Goal: Complete application form: Complete application form

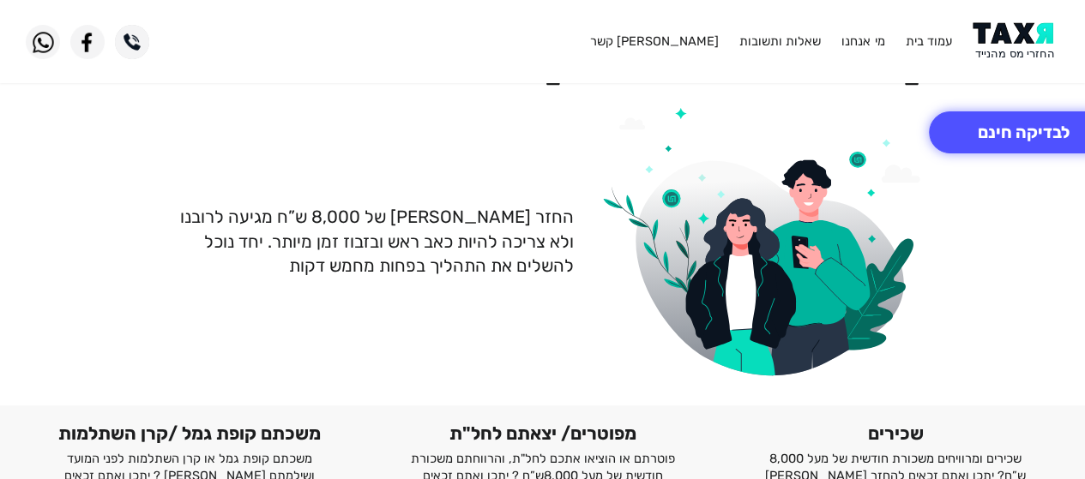
scroll to position [86, 0]
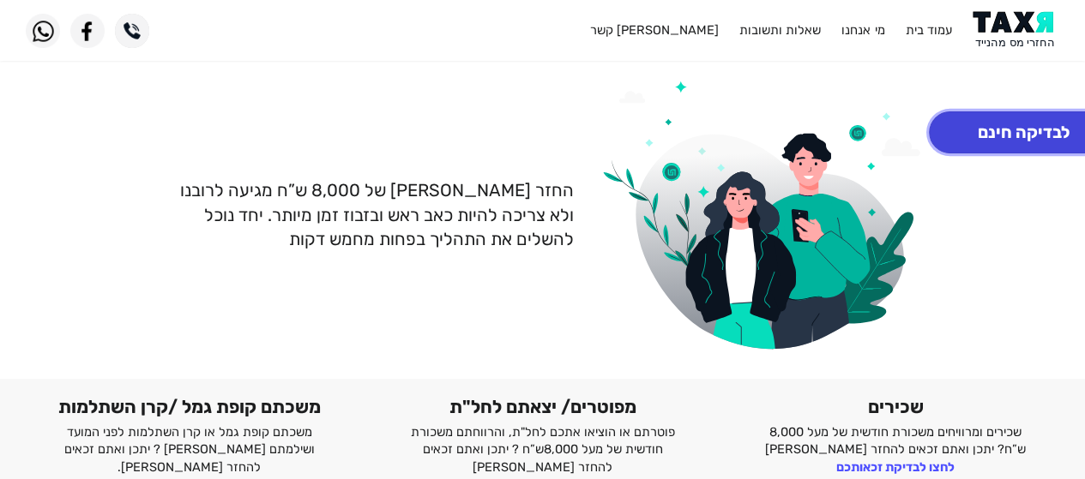
click at [992, 123] on button "לבדיקה חינם" at bounding box center [1024, 133] width 190 height 42
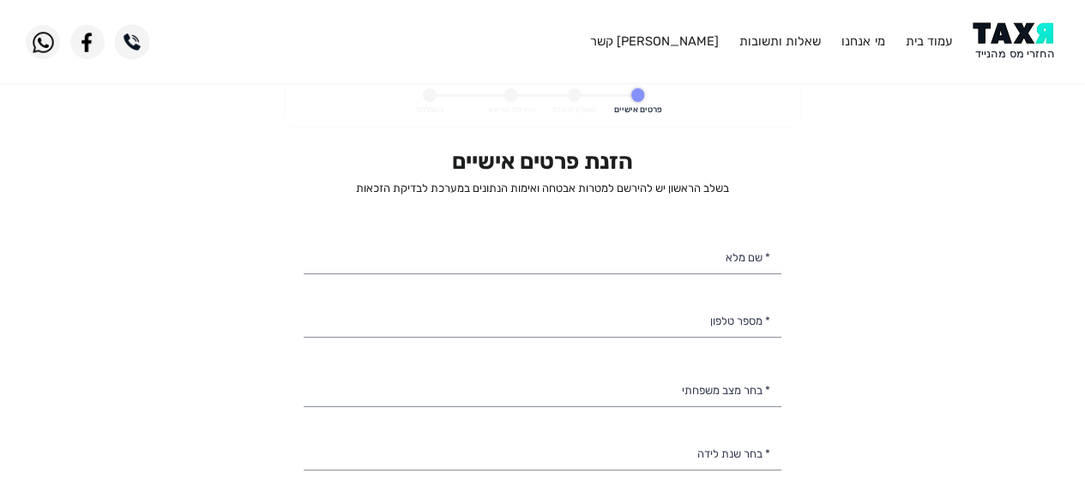
select select
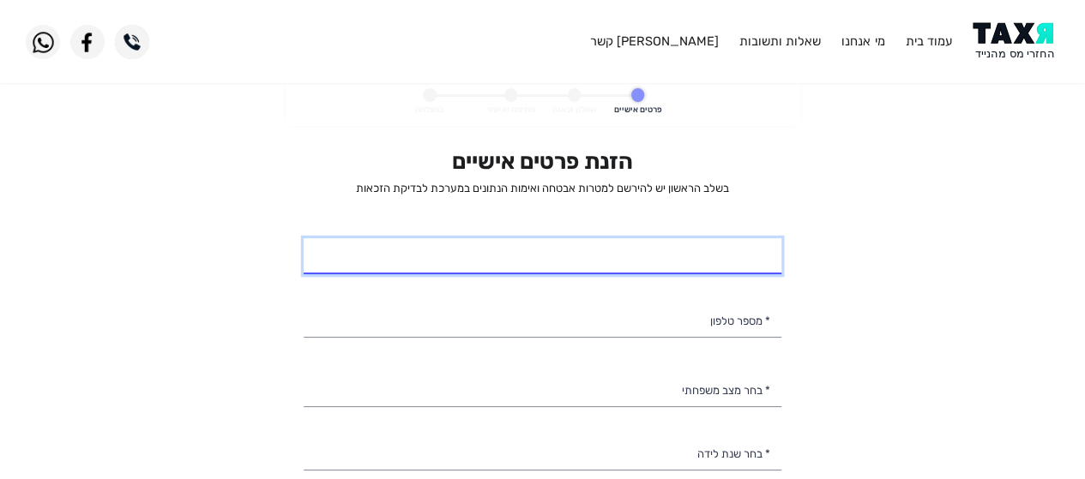
click at [718, 257] on input "* שם מלא" at bounding box center [543, 256] width 478 height 36
click at [665, 267] on input "* שם מלא" at bounding box center [543, 256] width 478 height 36
type input "[PERSON_NAME] [PERSON_NAME]"
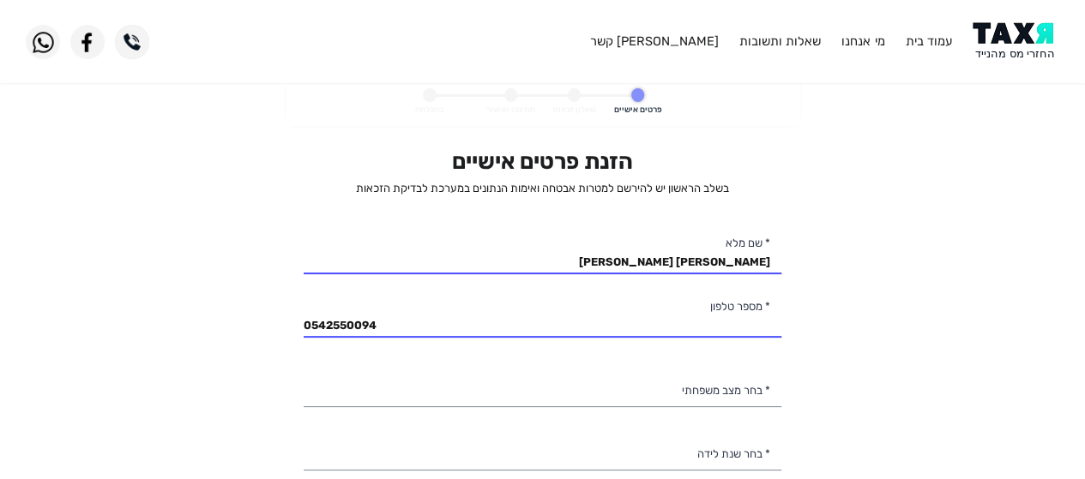
type input "054-2550094"
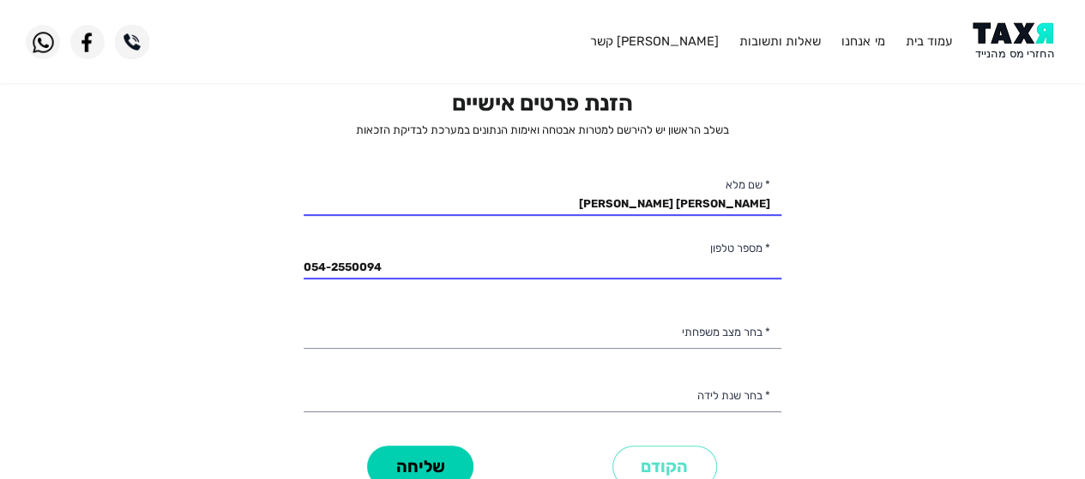
scroll to position [86, 0]
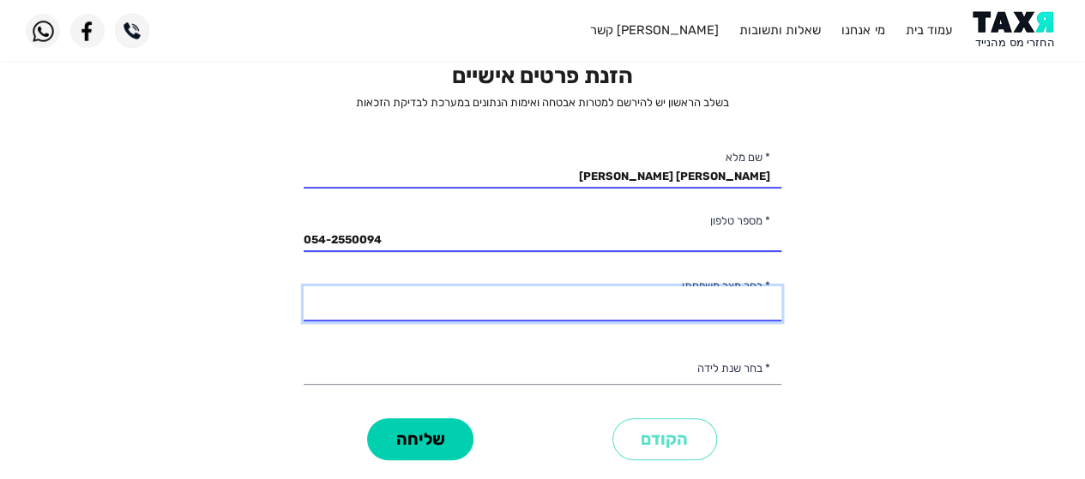
click at [640, 298] on select "רווק/ה נשוי/[PERSON_NAME]/ה אלמן/נה" at bounding box center [543, 304] width 478 height 36
select select "1: Single"
click at [304, 286] on select "רווק/ה נשוי/[PERSON_NAME]/ה אלמן/נה" at bounding box center [543, 304] width 478 height 36
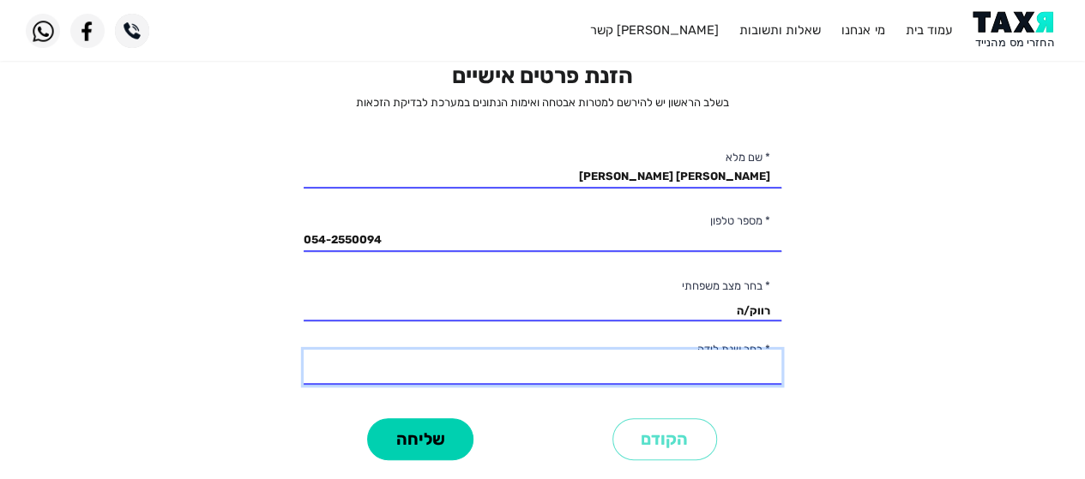
click at [686, 362] on select "2003 2002 2001 2000 1999 1998 1997 1996 1995 1994 1993 1992 1991 1990 1989 1988…" at bounding box center [543, 368] width 478 height 36
select select "17: 1987"
click at [304, 350] on select "2003 2002 2001 2000 1999 1998 1997 1996 1995 1994 1993 1992 1991 1990 1989 1988…" at bounding box center [543, 368] width 478 height 36
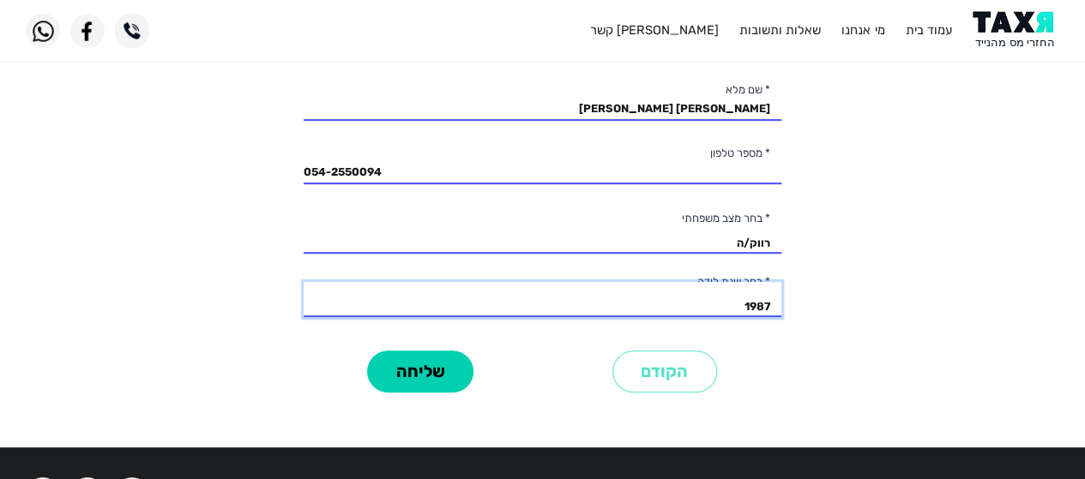
scroll to position [215, 0]
